Goal: Information Seeking & Learning: Check status

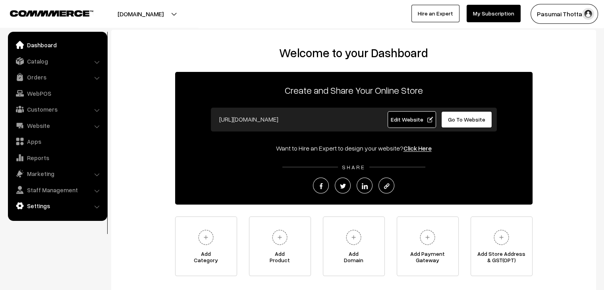
click at [38, 207] on link "Settings" at bounding box center [57, 206] width 95 height 14
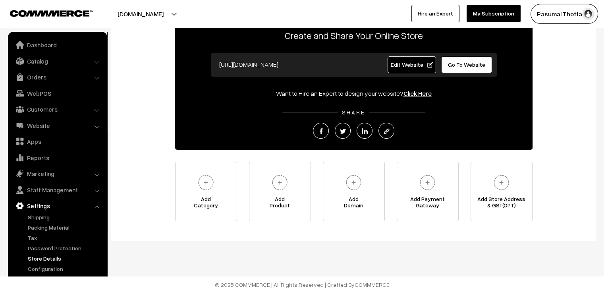
scroll to position [57, 0]
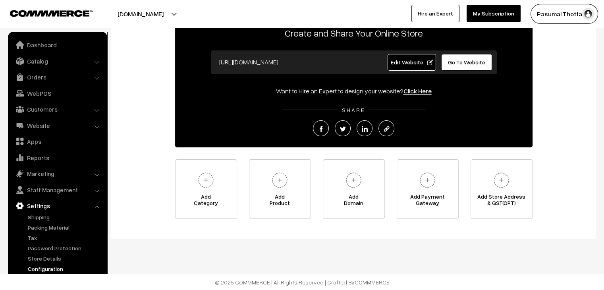
click at [44, 267] on link "Configuration" at bounding box center [65, 269] width 79 height 8
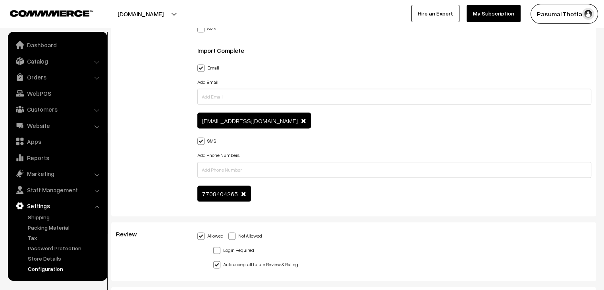
scroll to position [1619, 0]
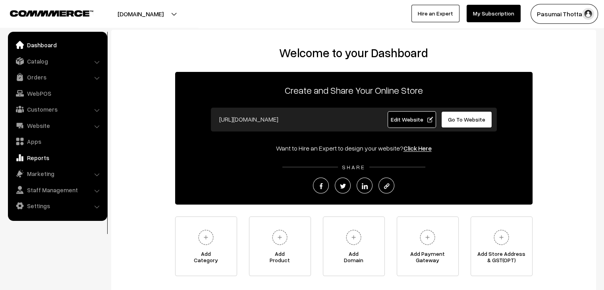
click at [44, 161] on link "Reports" at bounding box center [57, 158] width 95 height 14
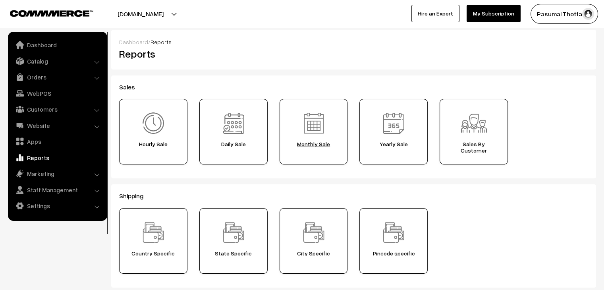
click at [320, 146] on span "Monthly Sale" at bounding box center [313, 144] width 63 height 6
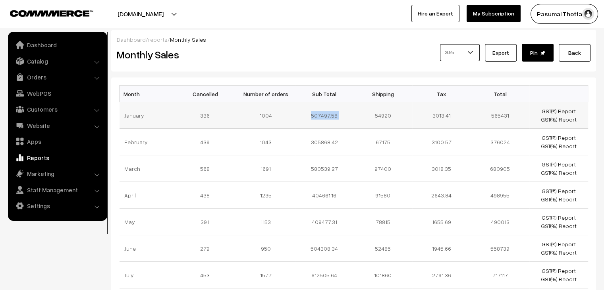
drag, startPoint x: 308, startPoint y: 115, endPoint x: 366, endPoint y: 116, distance: 57.6
click at [366, 116] on tr "January 336 1004 507497.58 54920 3013.41 565431 GST(₹) Report GST(%) Report" at bounding box center [354, 115] width 469 height 27
copy tr "507497.58"
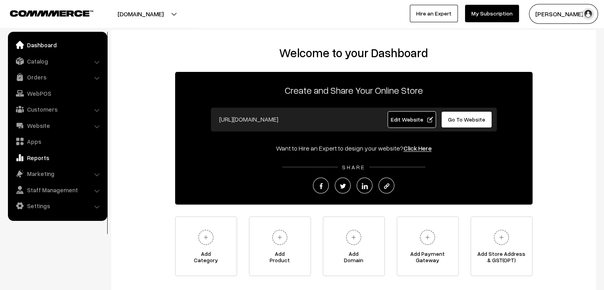
click at [33, 160] on link "Reports" at bounding box center [57, 158] width 95 height 14
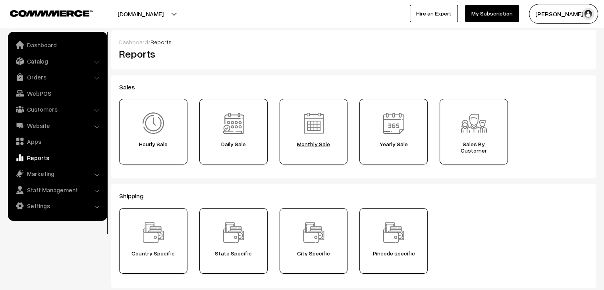
click at [308, 143] on span "Monthly Sale" at bounding box center [313, 144] width 63 height 6
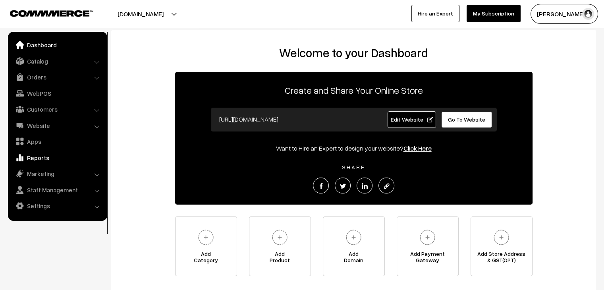
click at [37, 157] on link "Reports" at bounding box center [57, 158] width 95 height 14
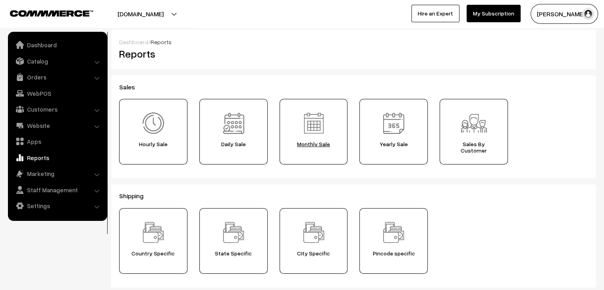
click at [325, 143] on span "Monthly Sale" at bounding box center [313, 144] width 63 height 6
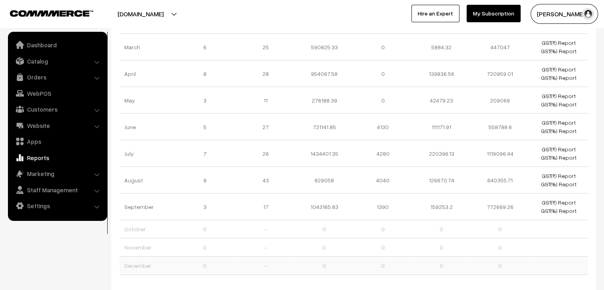
scroll to position [143, 0]
